Goal: Task Accomplishment & Management: Use online tool/utility

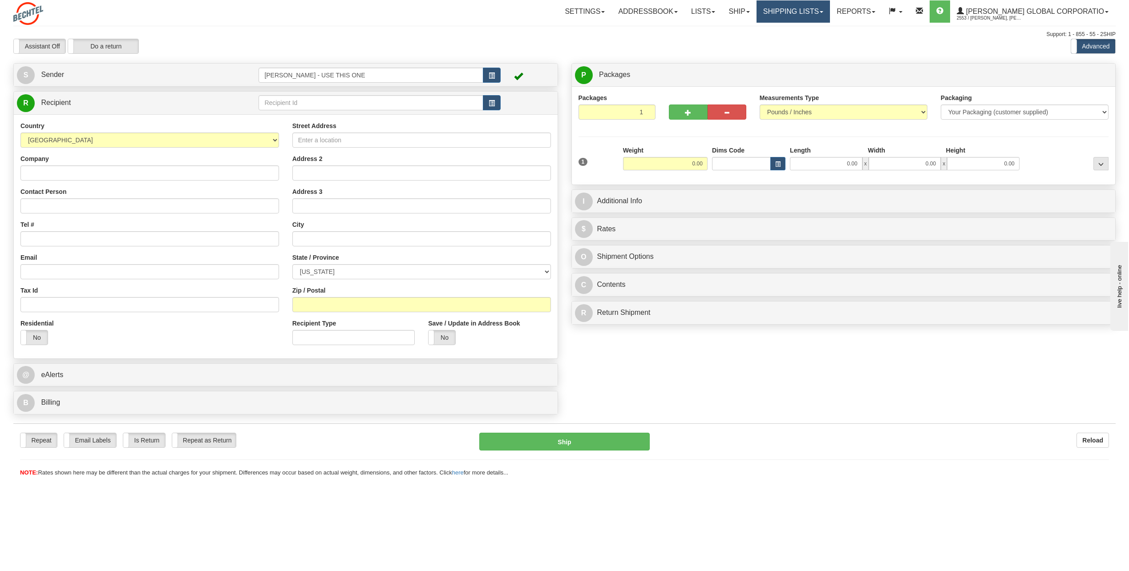
click at [823, 11] on span at bounding box center [821, 12] width 4 height 2
click at [813, 41] on span "Search Shipment History" at bounding box center [785, 42] width 69 height 7
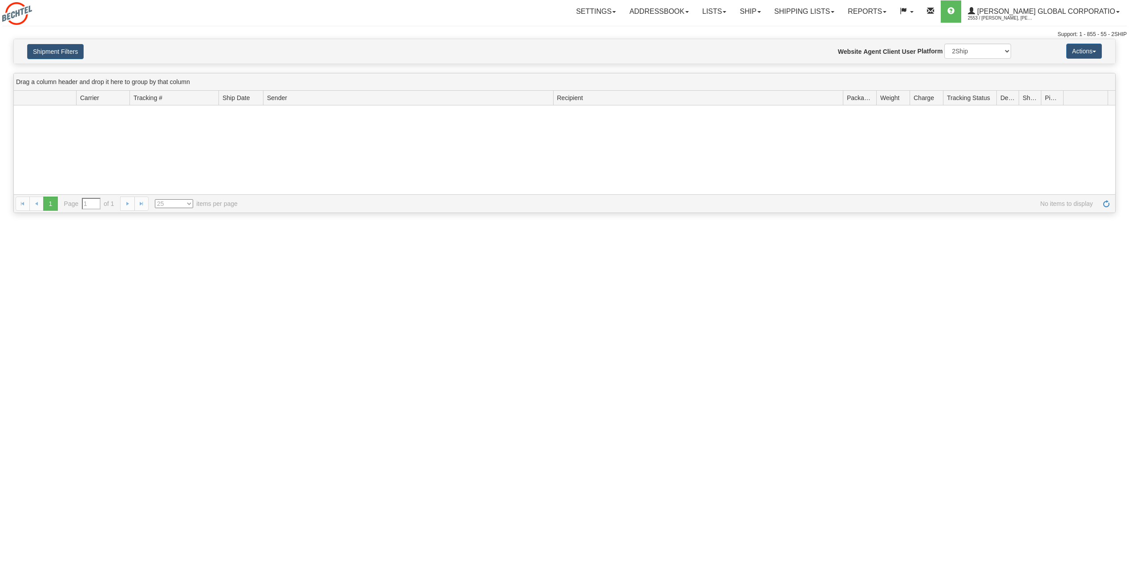
type input "From [DATE] To [DATE]"
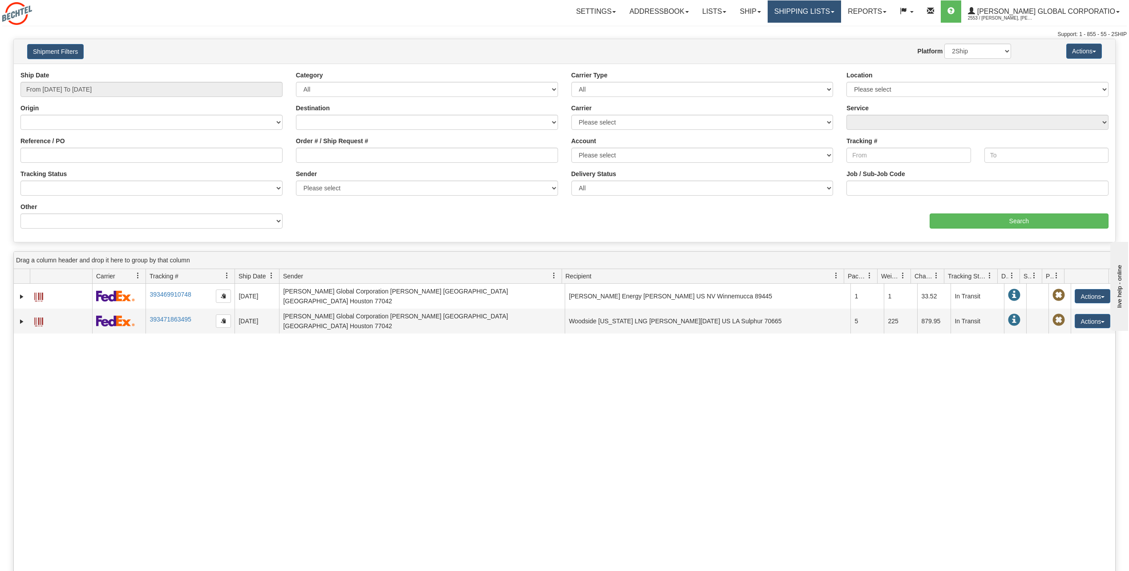
click at [834, 12] on span at bounding box center [833, 12] width 4 height 2
click at [831, 40] on span "Search Shipment History" at bounding box center [797, 42] width 69 height 7
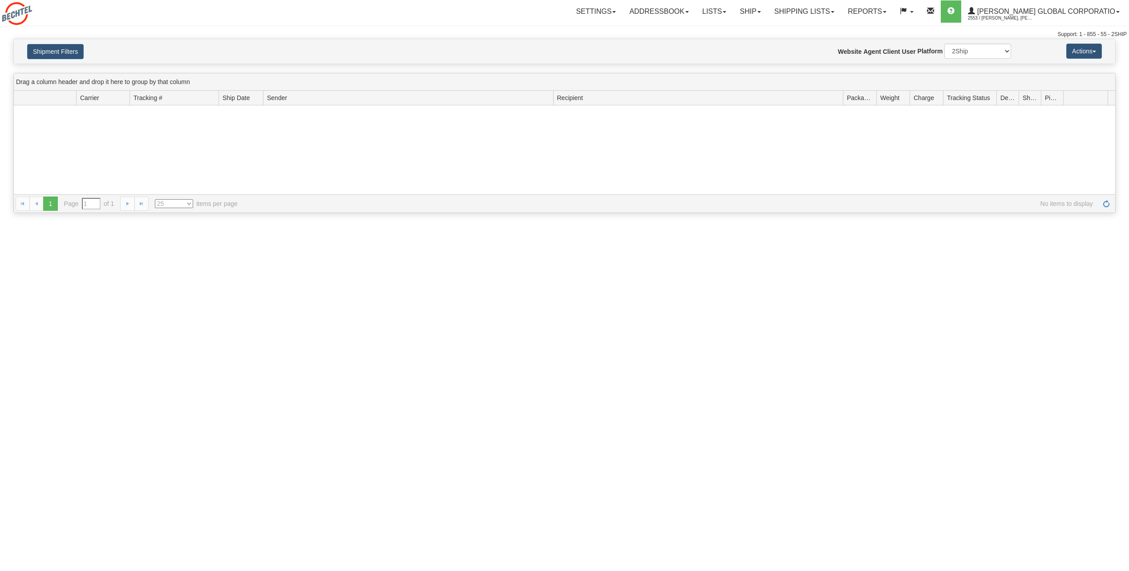
type input "From [DATE] To [DATE]"
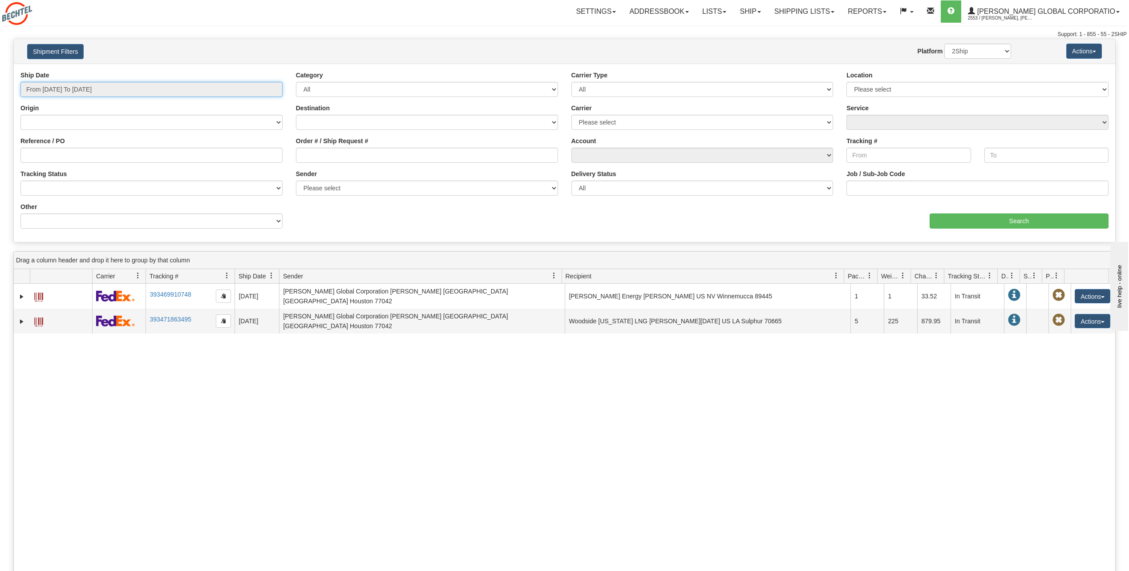
click at [269, 85] on input "From 09/22/2025 To 09/23/2025" at bounding box center [151, 89] width 262 height 15
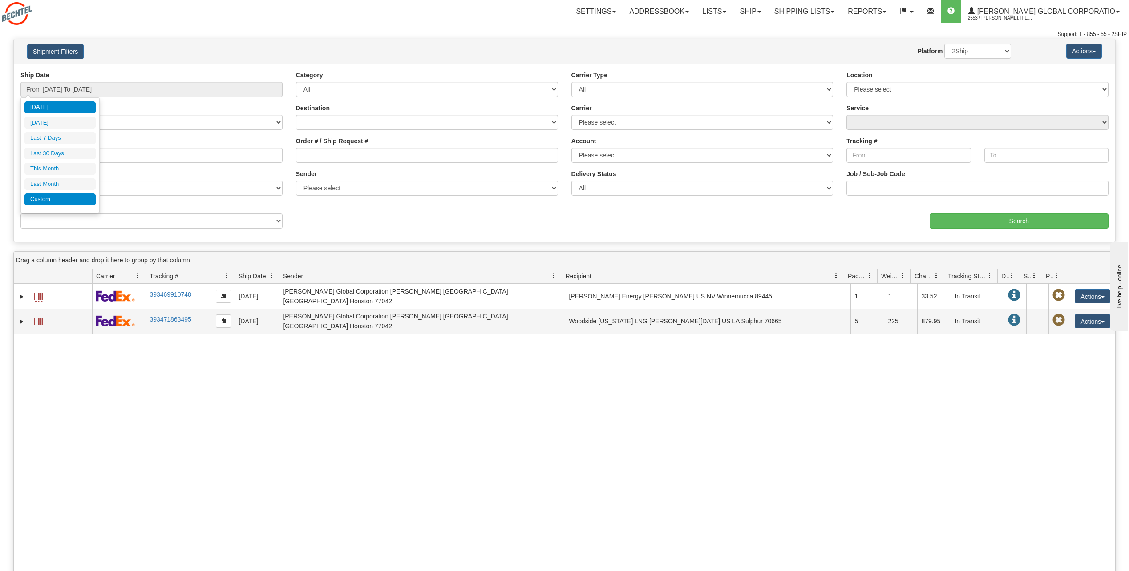
click at [44, 198] on li "Custom" at bounding box center [59, 200] width 71 height 12
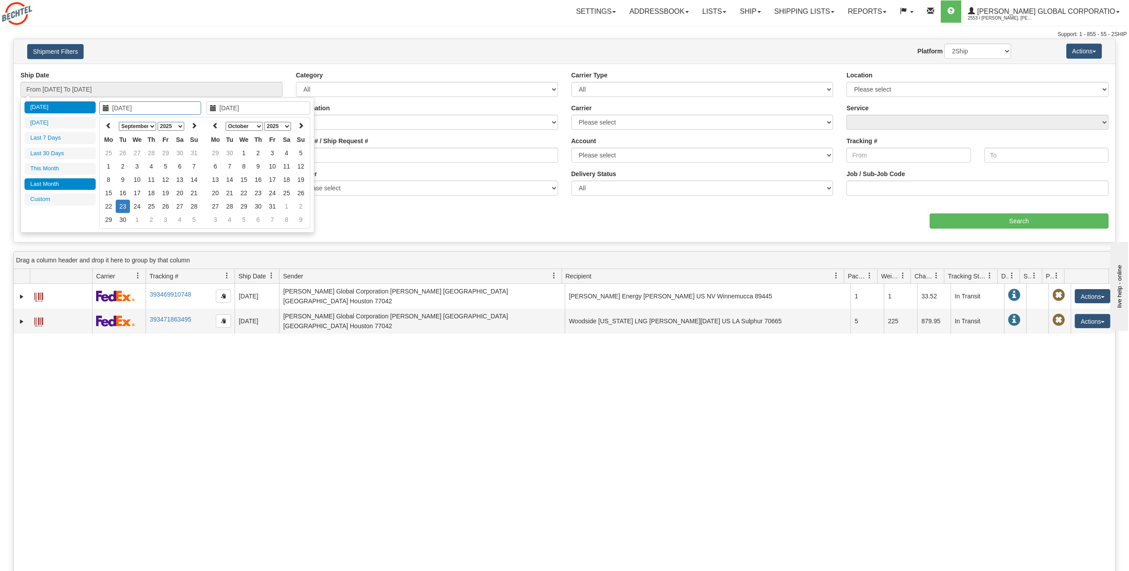
type input "08/01/2025"
type input "08/31/2025"
type input "[DATE]"
type input "09/01/2025"
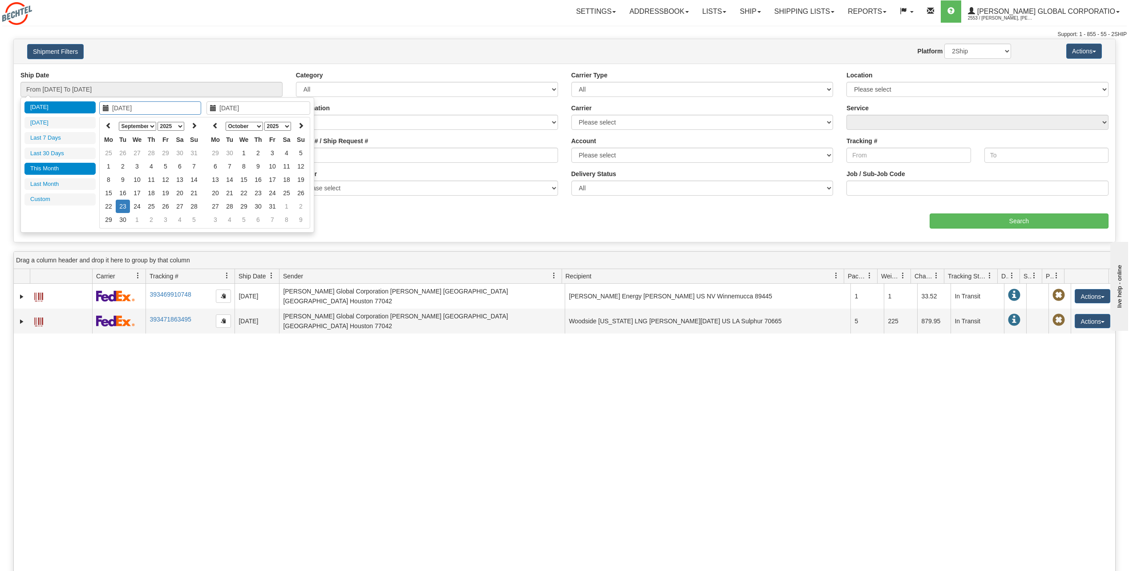
type input "09/30/2025"
type input "[DATE]"
type input "09/13/2025"
click at [180, 179] on td "13" at bounding box center [180, 179] width 14 height 13
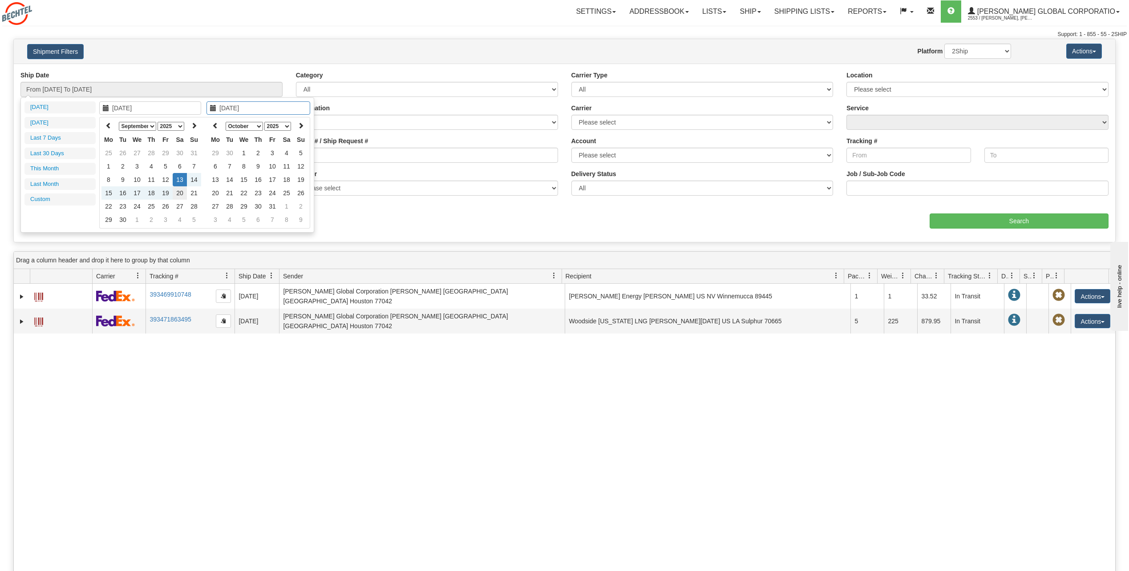
type input "09/20/2025"
click at [177, 193] on td "20" at bounding box center [180, 192] width 14 height 13
type input "From 09/13/2025 To 09/20/2025"
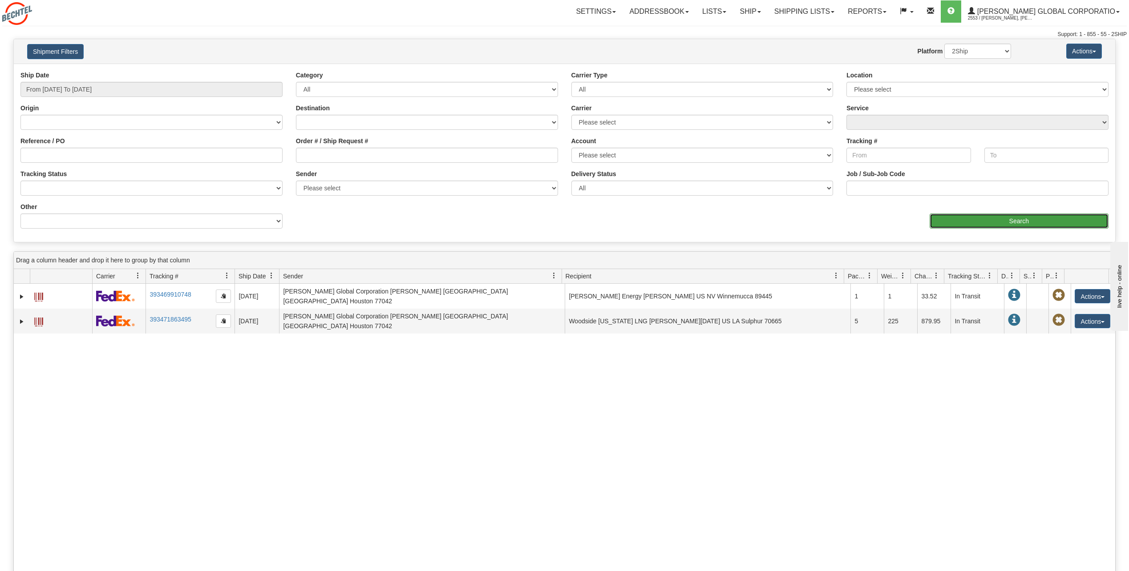
click at [1040, 221] on input "Search" at bounding box center [1018, 221] width 179 height 15
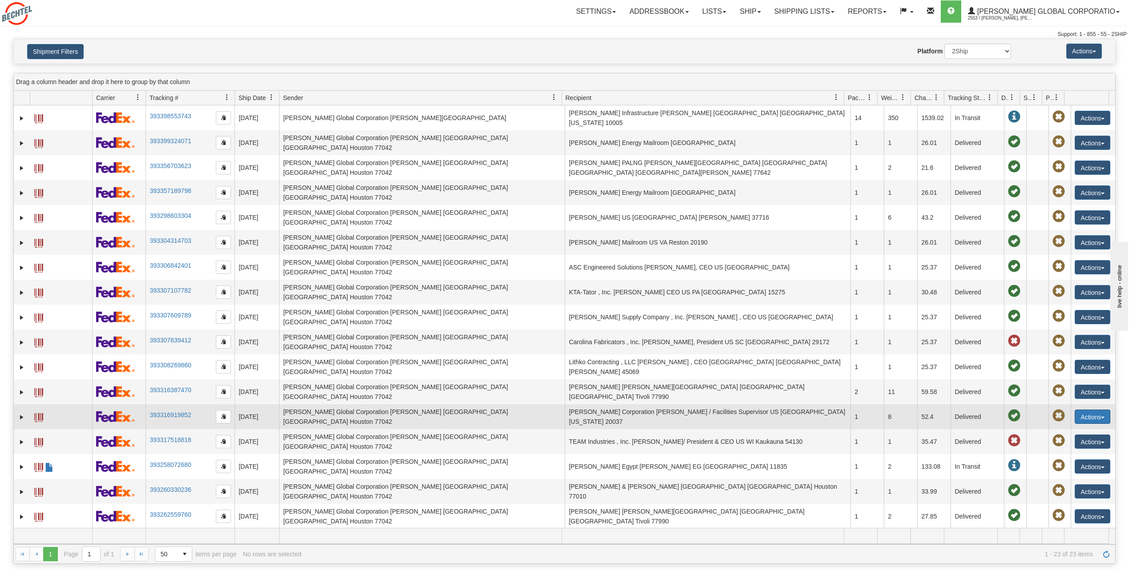
click at [1098, 410] on button "Actions" at bounding box center [1092, 417] width 36 height 14
click at [1060, 428] on link "Repeat" at bounding box center [1073, 434] width 71 height 12
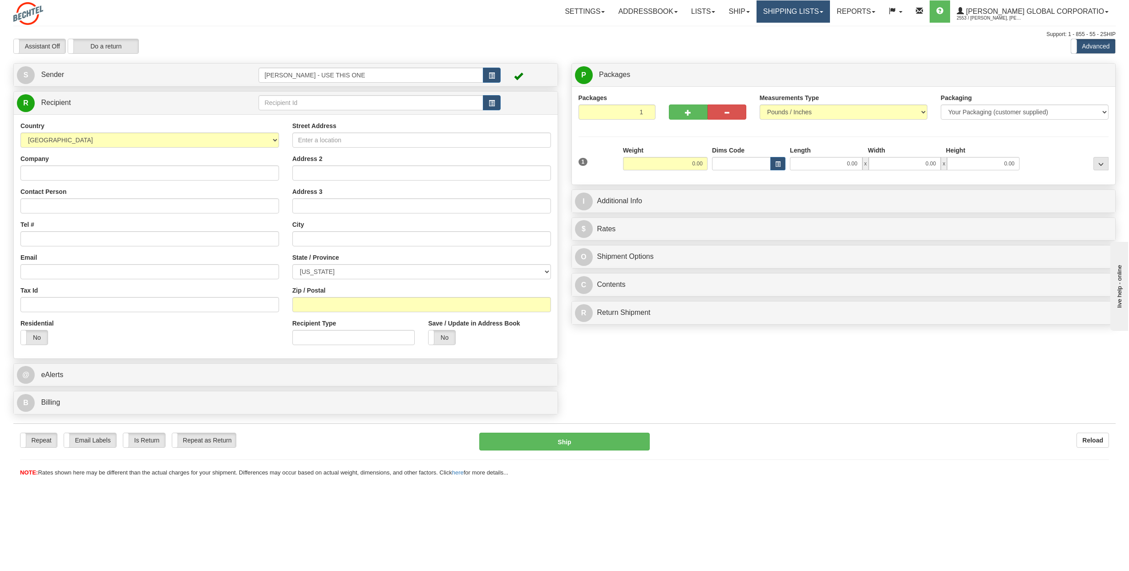
click at [823, 12] on span at bounding box center [821, 12] width 4 height 2
click at [820, 43] on span "Search Shipment History" at bounding box center [785, 42] width 69 height 7
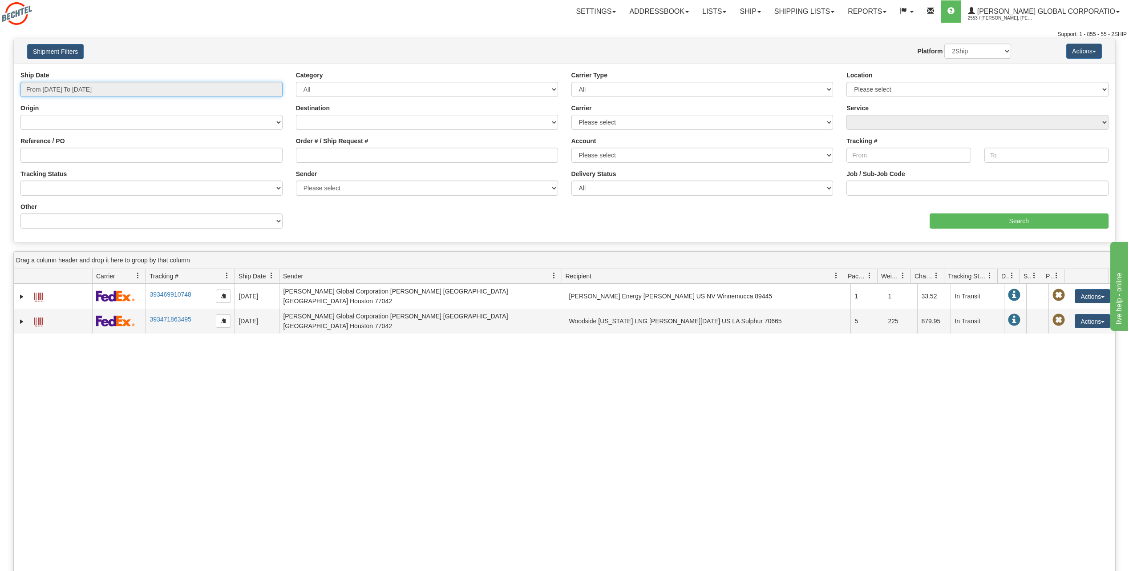
click at [207, 89] on input "From [DATE] To [DATE]" at bounding box center [151, 89] width 262 height 15
click at [54, 197] on li "Custom" at bounding box center [59, 200] width 71 height 12
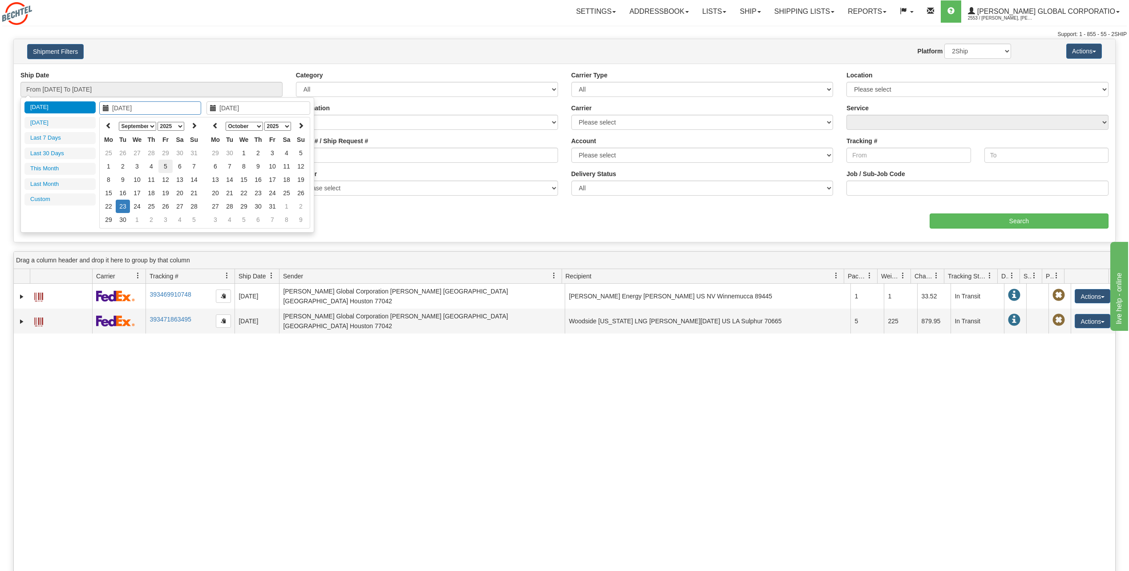
type input "[DATE]"
click at [165, 166] on td "5" at bounding box center [165, 166] width 14 height 13
type input "[DATE]"
click at [165, 194] on td "19" at bounding box center [165, 192] width 14 height 13
type input "From [DATE] To [DATE]"
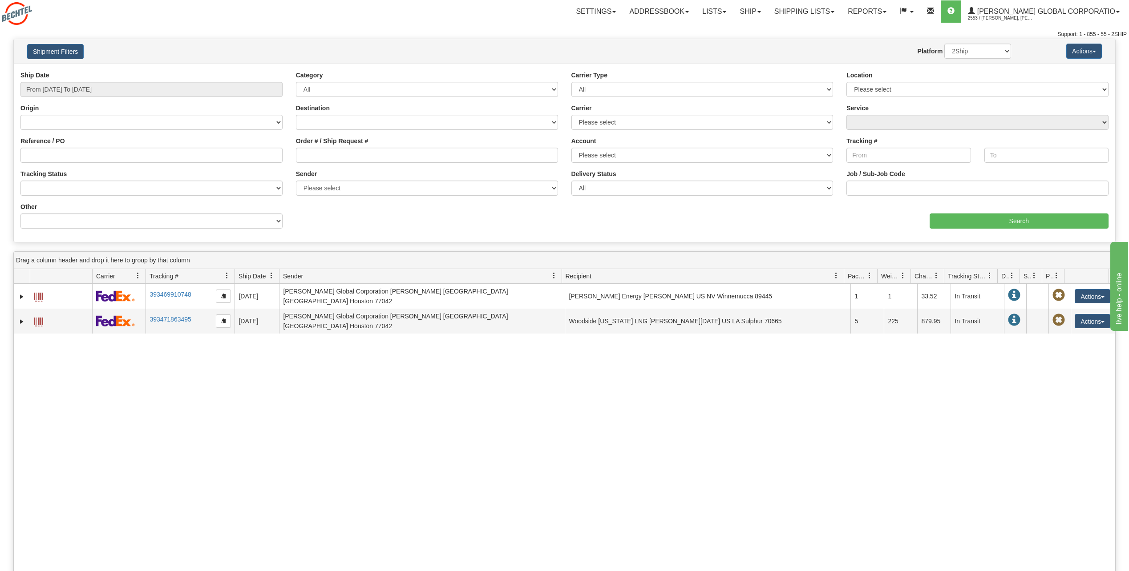
click at [1022, 211] on div "aaa Search" at bounding box center [840, 215] width 551 height 26
click at [1031, 222] on input "Search" at bounding box center [1018, 221] width 179 height 15
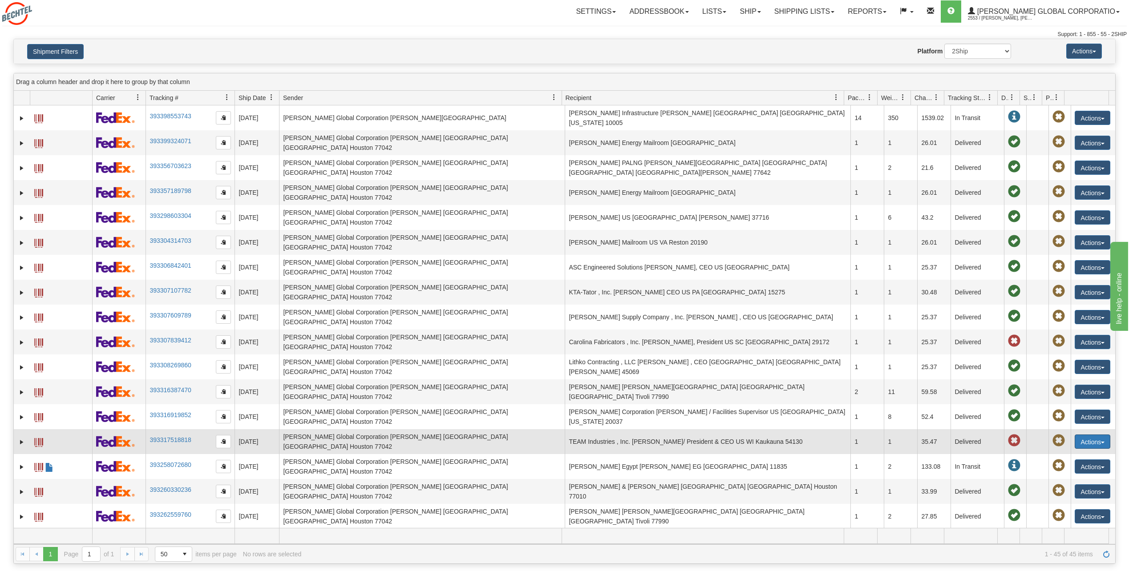
click at [1100, 435] on button "Actions" at bounding box center [1092, 442] width 36 height 14
click at [174, 436] on link "393317518818" at bounding box center [169, 439] width 41 height 7
